Goal: Transaction & Acquisition: Download file/media

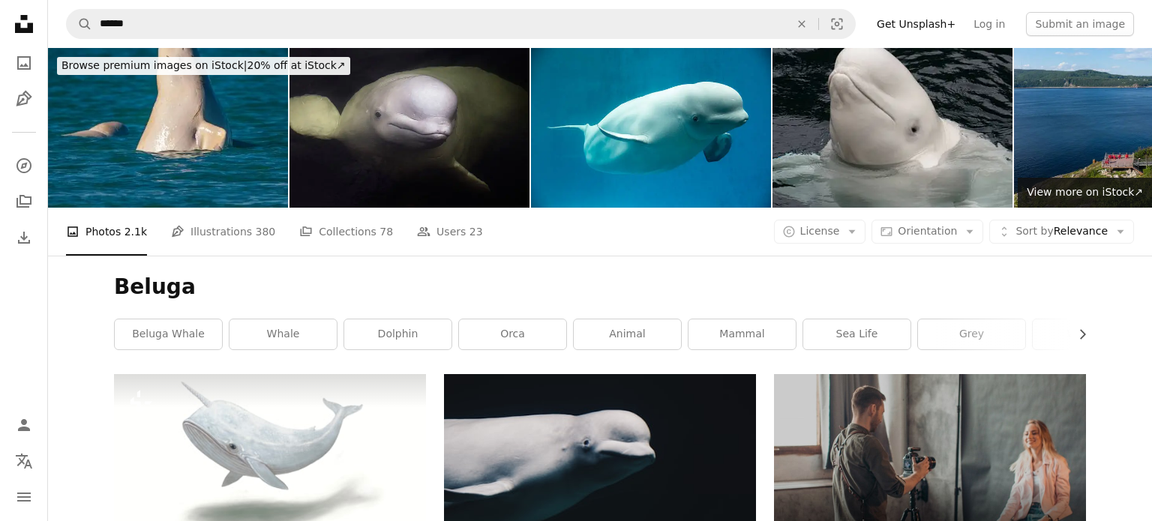
scroll to position [2802, 0]
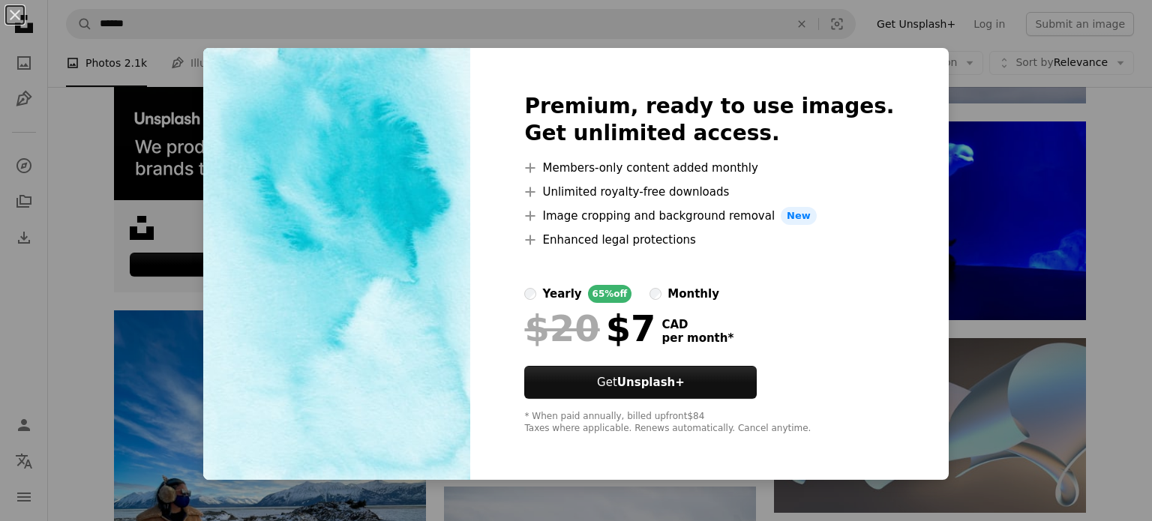
click at [933, 98] on div "An X shape Premium, ready to use images. Get unlimited access. A plus sign Memb…" at bounding box center [576, 260] width 1152 height 521
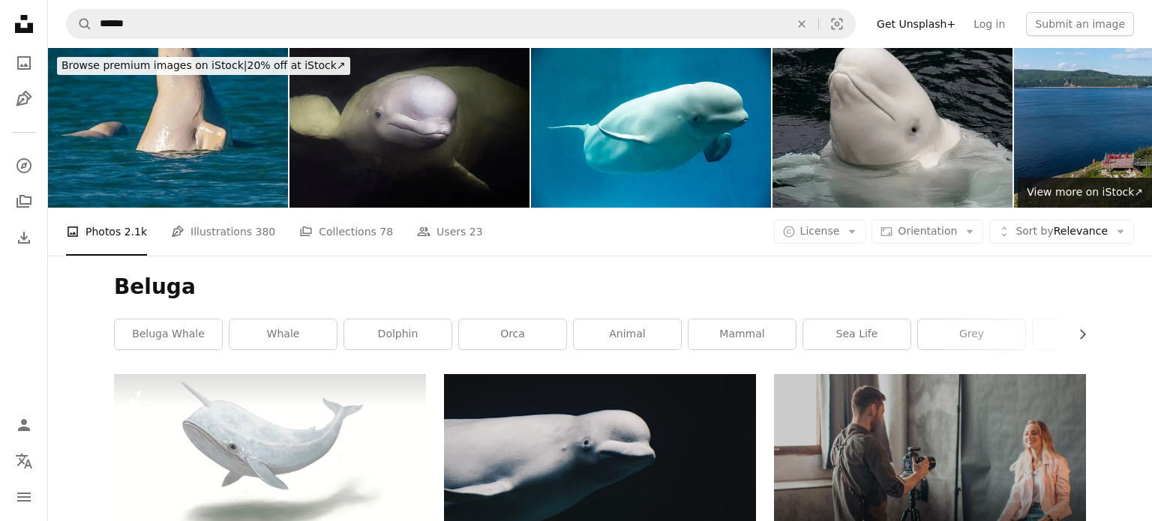
click at [677, 172] on img at bounding box center [651, 128] width 240 height 160
click at [832, 232] on span "License" at bounding box center [820, 231] width 40 height 12
click at [846, 352] on span "Free" at bounding box center [868, 351] width 91 height 15
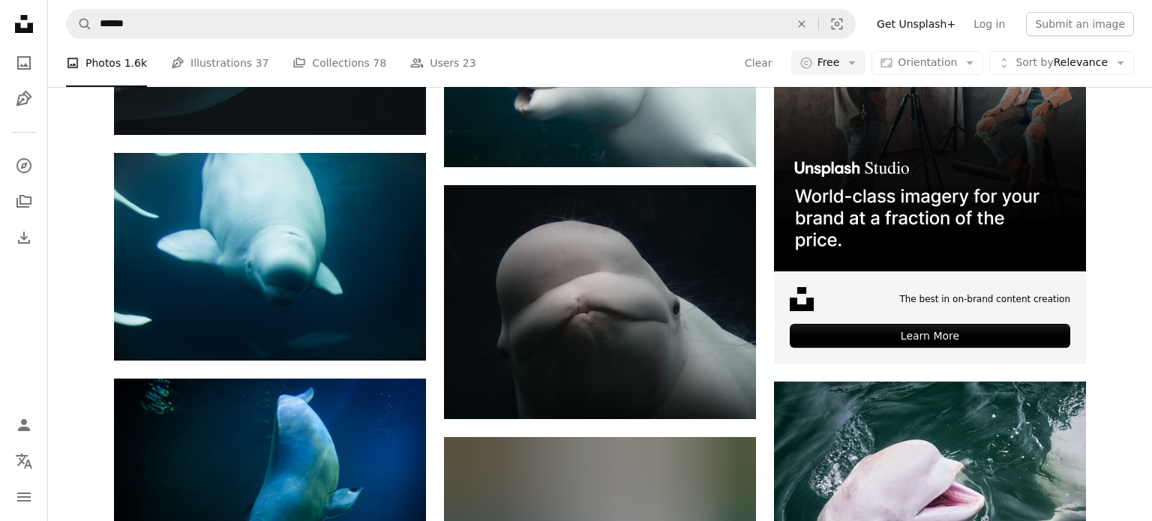
scroll to position [573, 0]
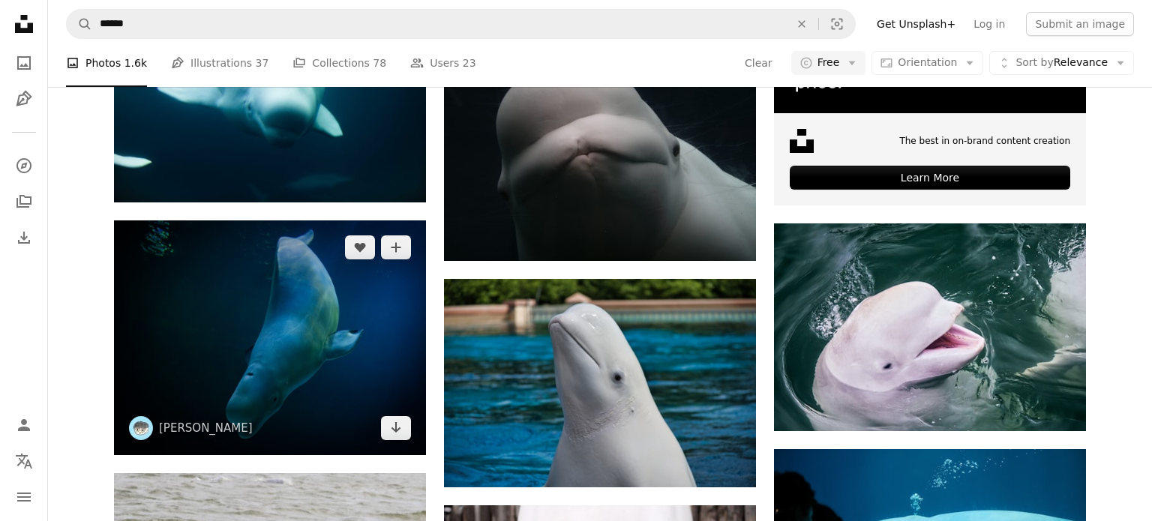
click at [400, 441] on img at bounding box center [270, 337] width 312 height 235
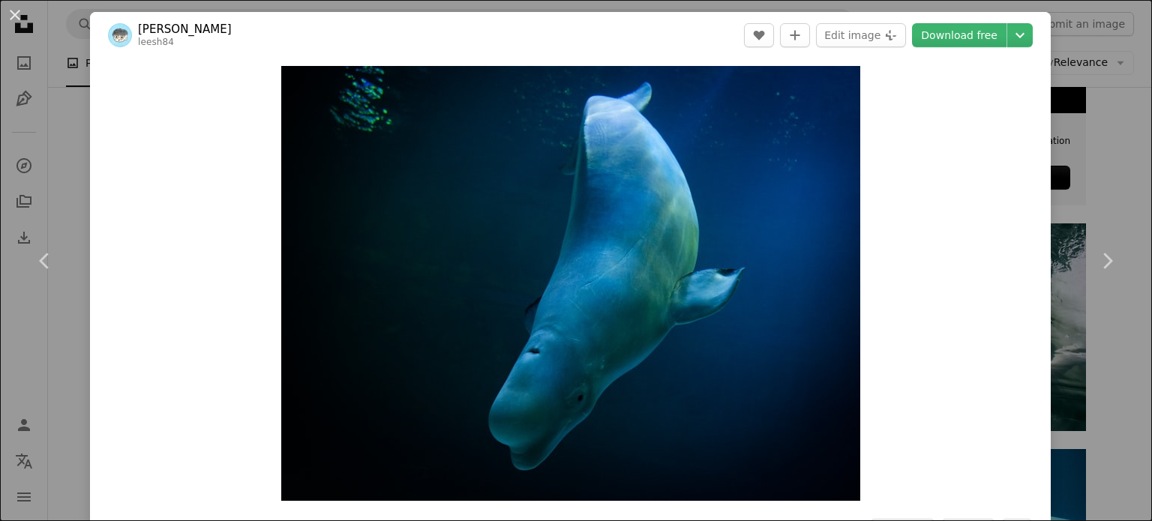
click at [1119, 118] on div "An X shape Chevron left Chevron right [PERSON_NAME] leesh84 A heart A plus sign…" at bounding box center [576, 260] width 1152 height 521
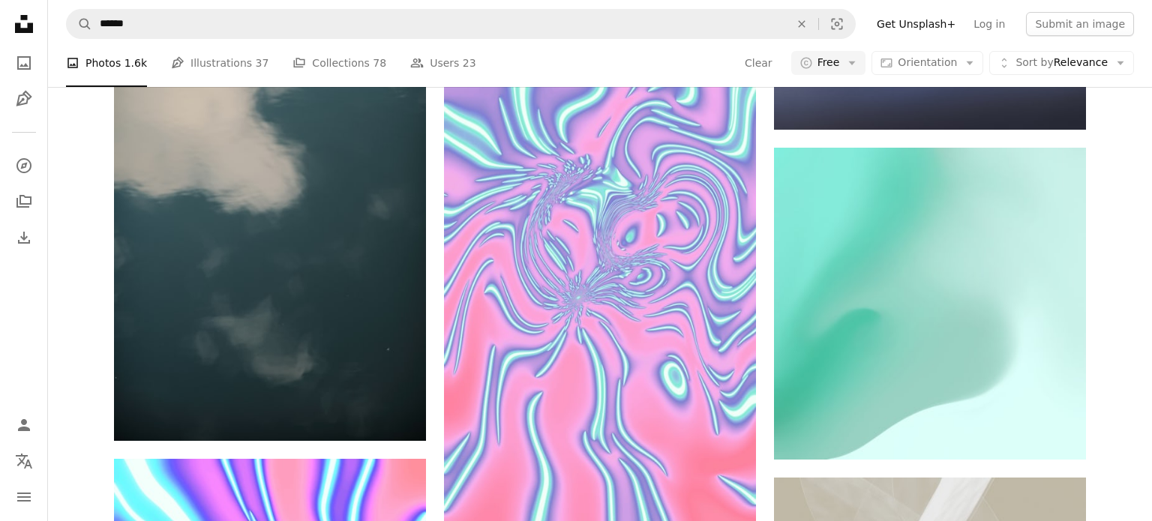
scroll to position [4423, 0]
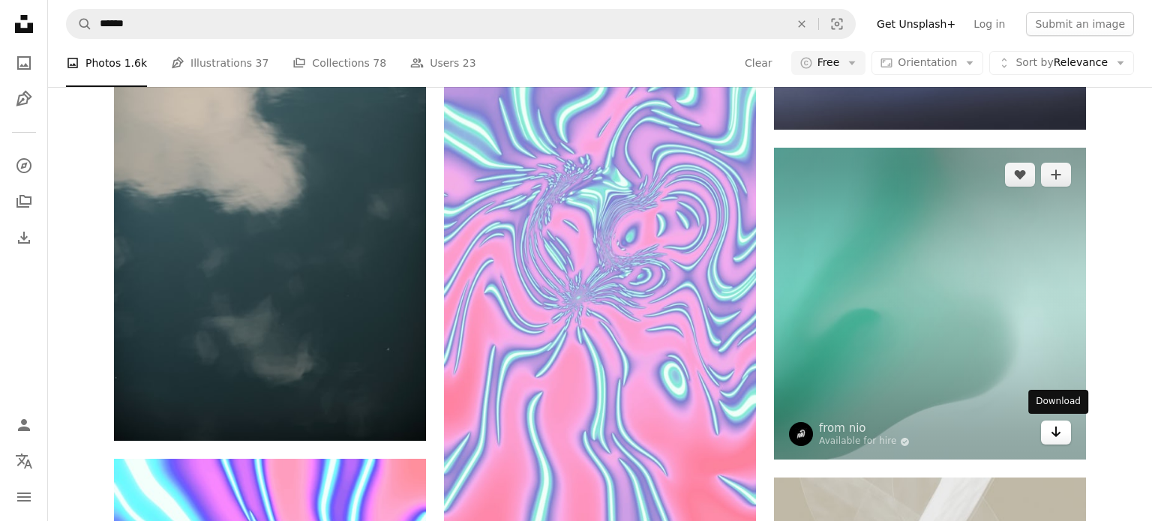
click at [1045, 436] on link "Arrow pointing down" at bounding box center [1056, 433] width 30 height 24
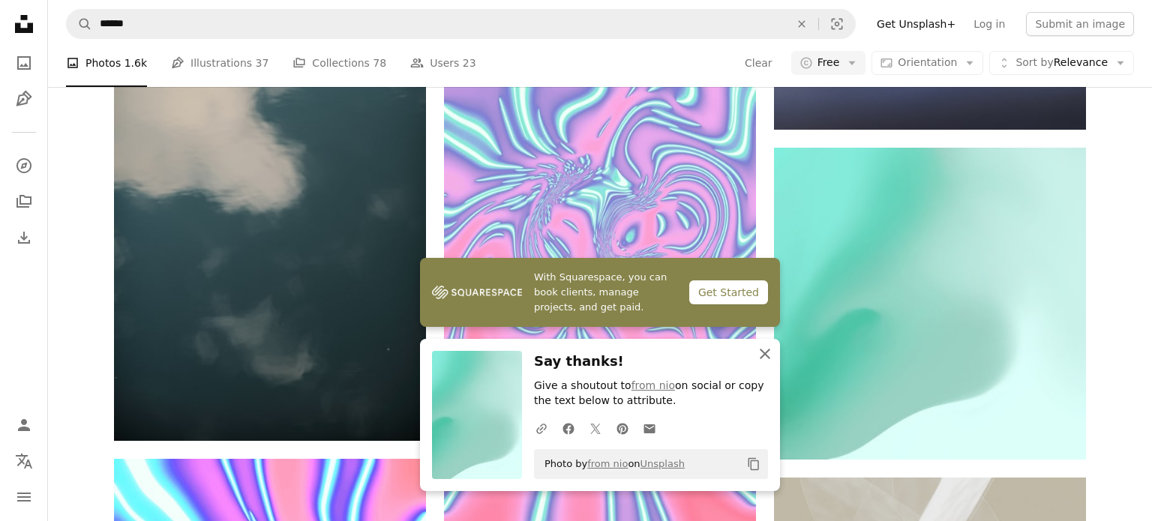
click at [756, 351] on icon "An X shape" at bounding box center [765, 354] width 18 height 18
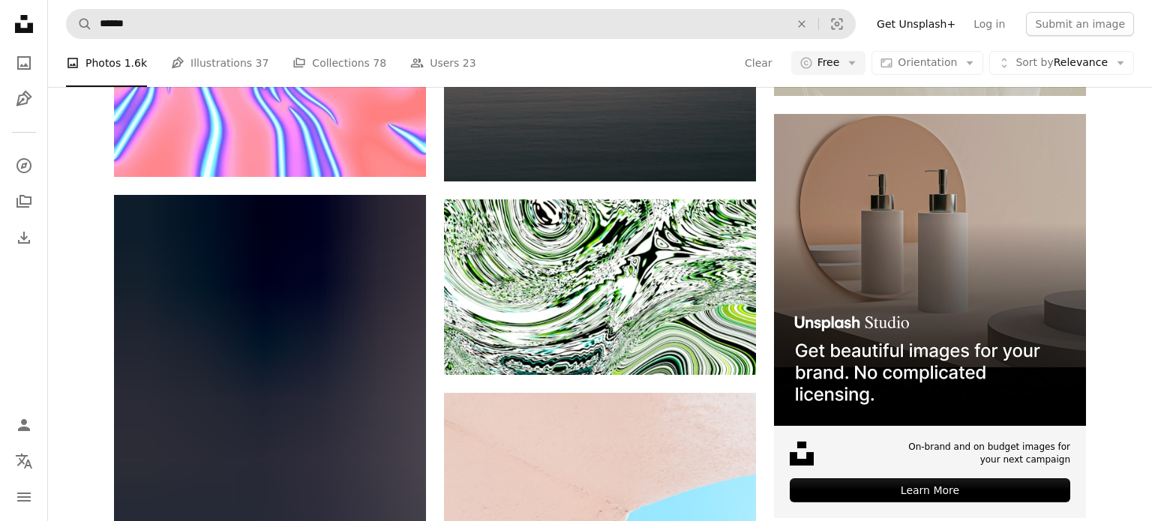
scroll to position [5261, 0]
